Goal: Task Accomplishment & Management: Manage account settings

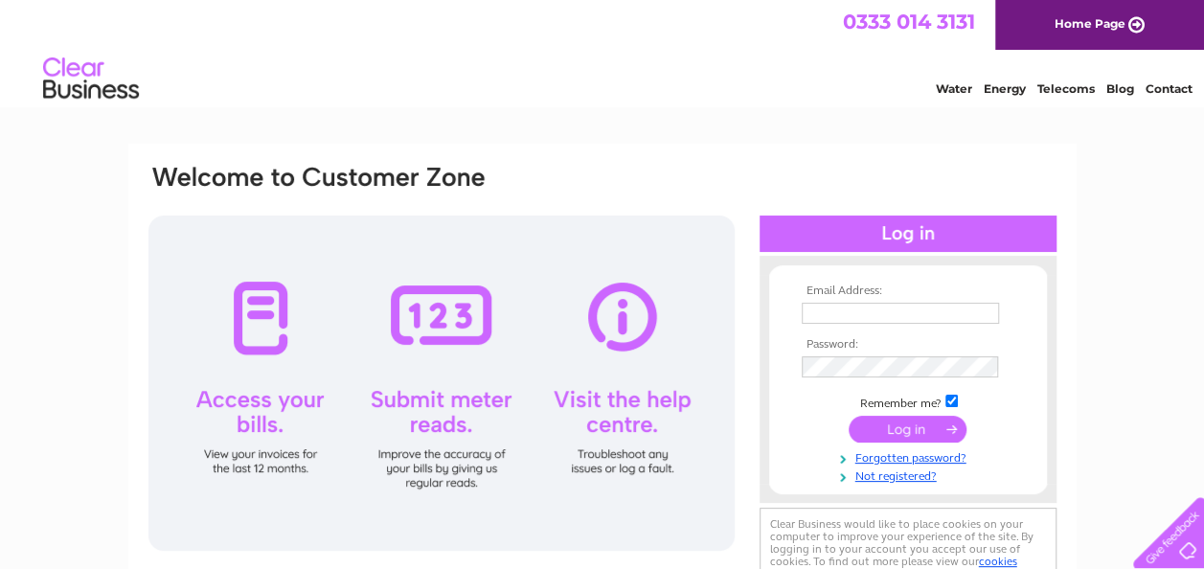
type input "[PERSON_NAME][EMAIL_ADDRESS][PERSON_NAME][DOMAIN_NAME]"
drag, startPoint x: 0, startPoint y: 0, endPoint x: 926, endPoint y: 423, distance: 1017.9
click at [926, 423] on input "submit" at bounding box center [908, 429] width 118 height 27
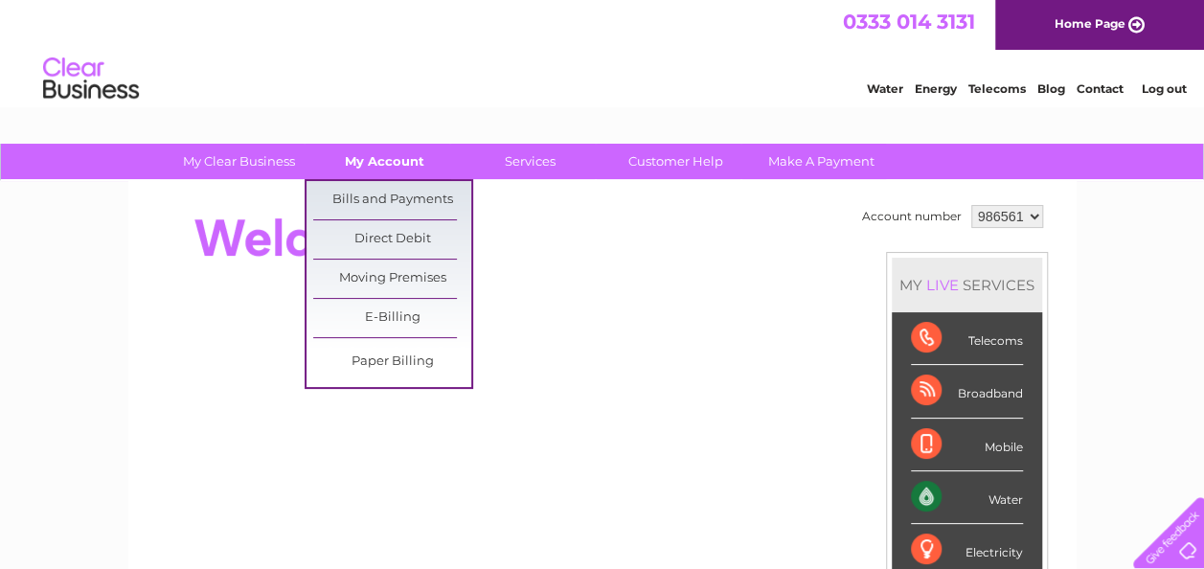
click at [407, 155] on link "My Account" at bounding box center [385, 161] width 158 height 35
click at [378, 192] on link "Bills and Payments" at bounding box center [392, 200] width 158 height 38
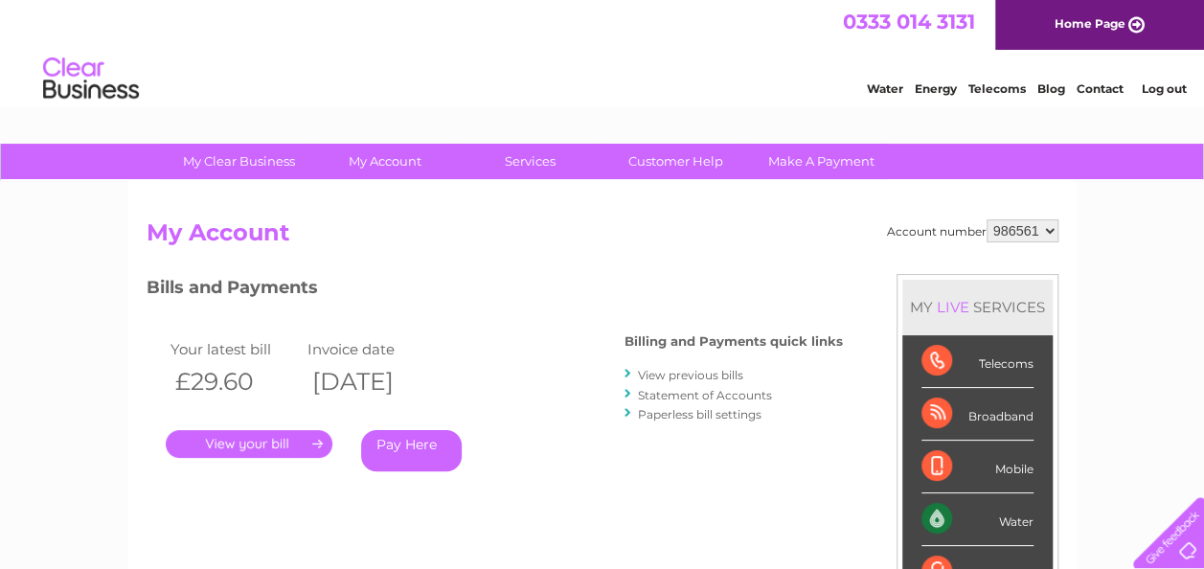
click at [231, 446] on link "." at bounding box center [249, 444] width 167 height 28
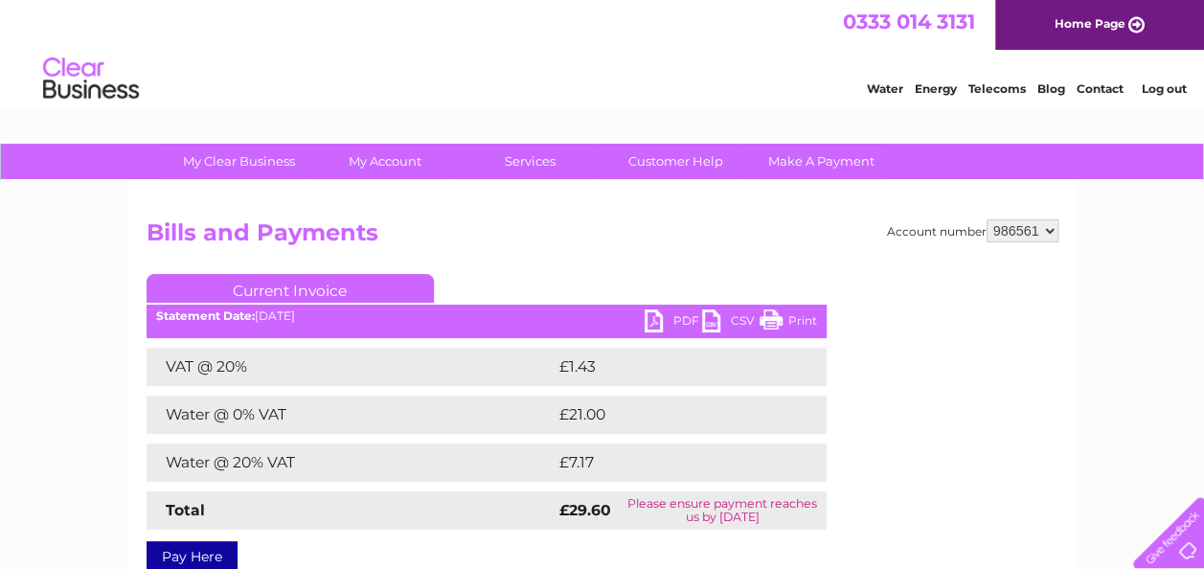
click at [655, 314] on link "PDF" at bounding box center [673, 323] width 57 height 28
